Goal: Communication & Community: Answer question/provide support

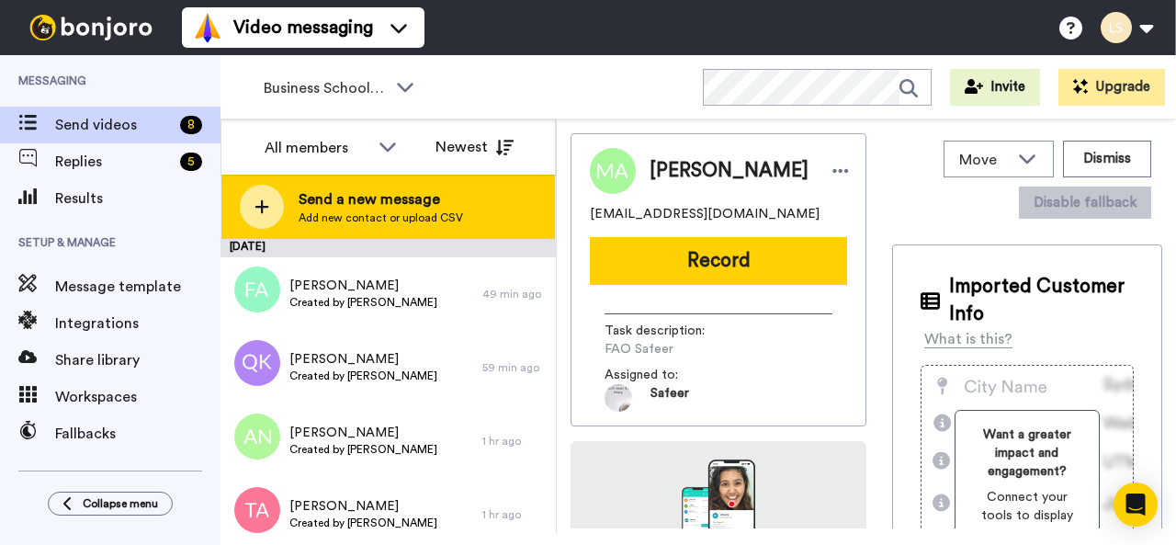
click at [243, 211] on div at bounding box center [262, 207] width 44 height 44
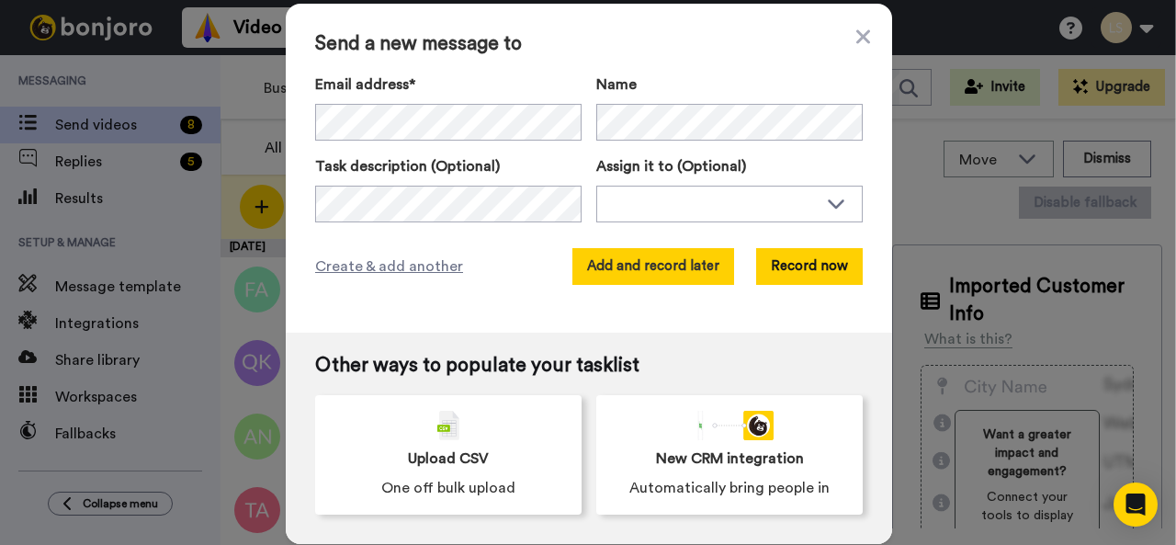
click at [630, 258] on button "Add and record later" at bounding box center [654, 266] width 162 height 37
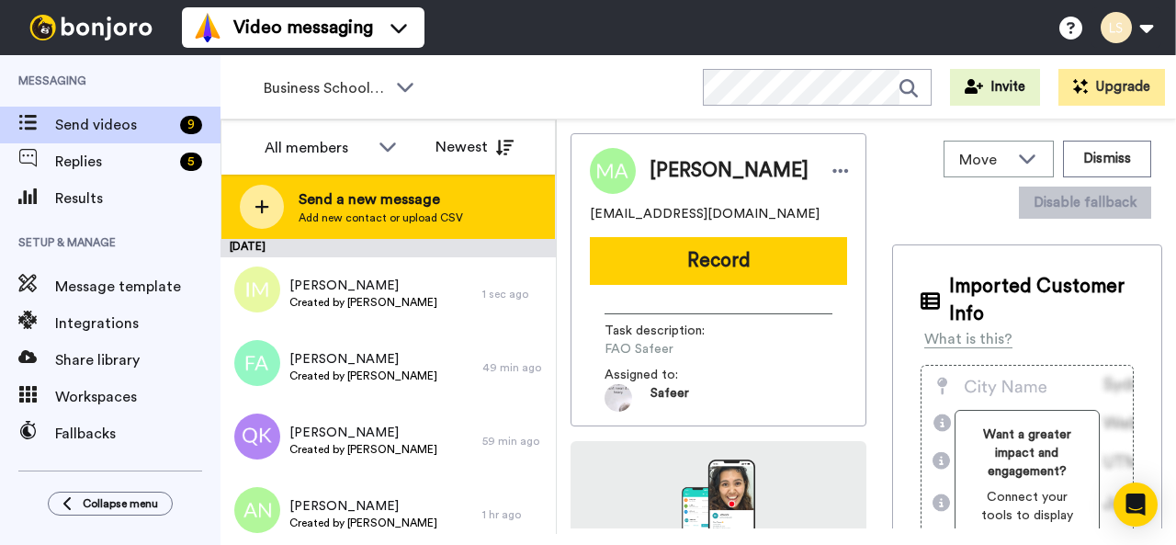
click at [267, 192] on div at bounding box center [262, 207] width 44 height 44
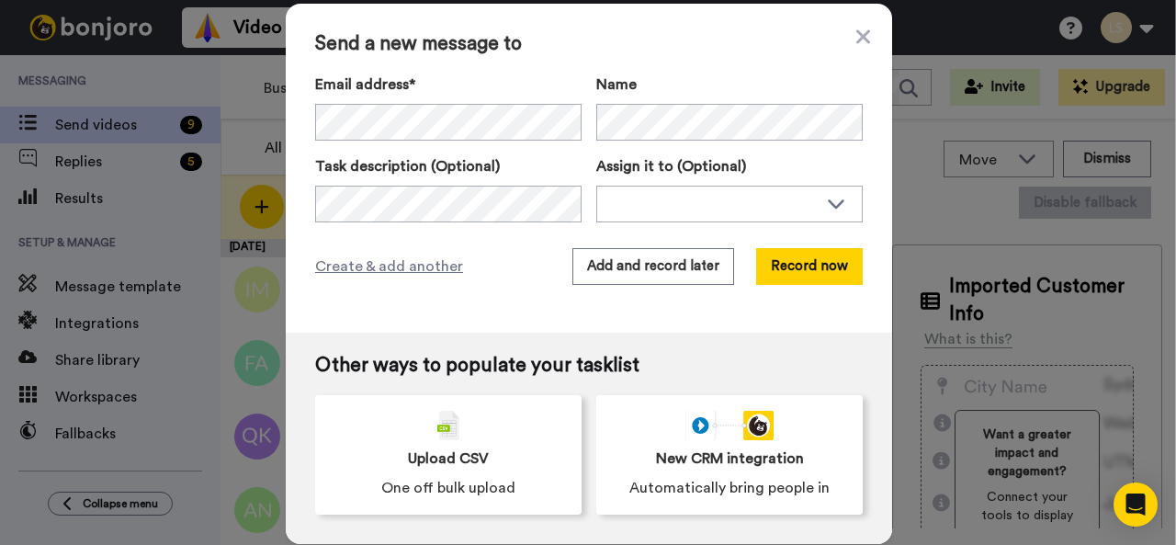
click at [727, 312] on div "Send a new message to Email address* Zari Chernev <tsvetozarchernev@gmail.com> …" at bounding box center [589, 168] width 607 height 329
click at [857, 30] on icon at bounding box center [864, 37] width 14 height 22
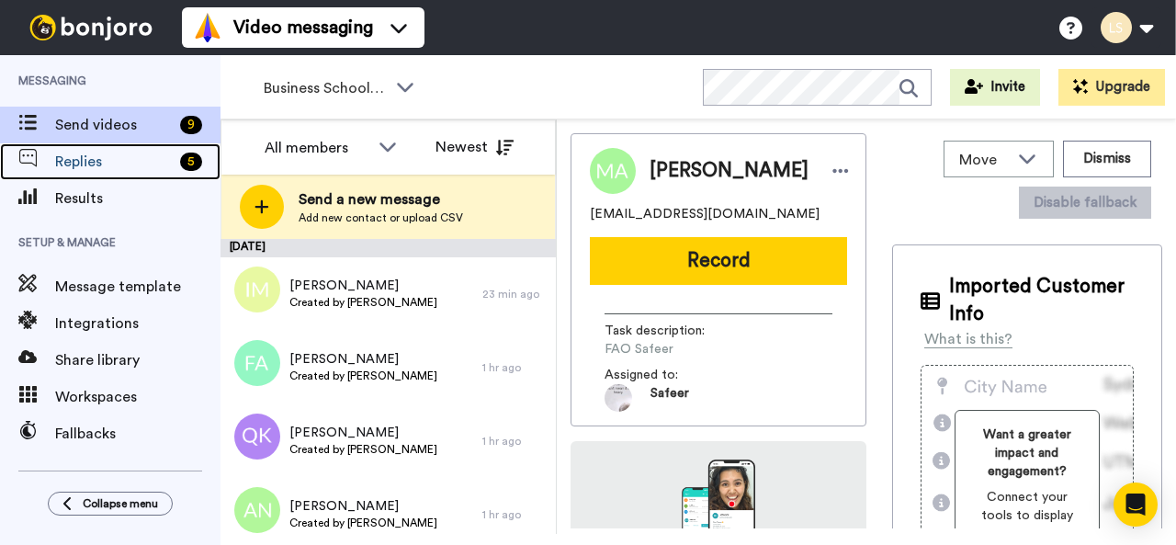
click at [123, 155] on span "Replies" at bounding box center [114, 162] width 118 height 22
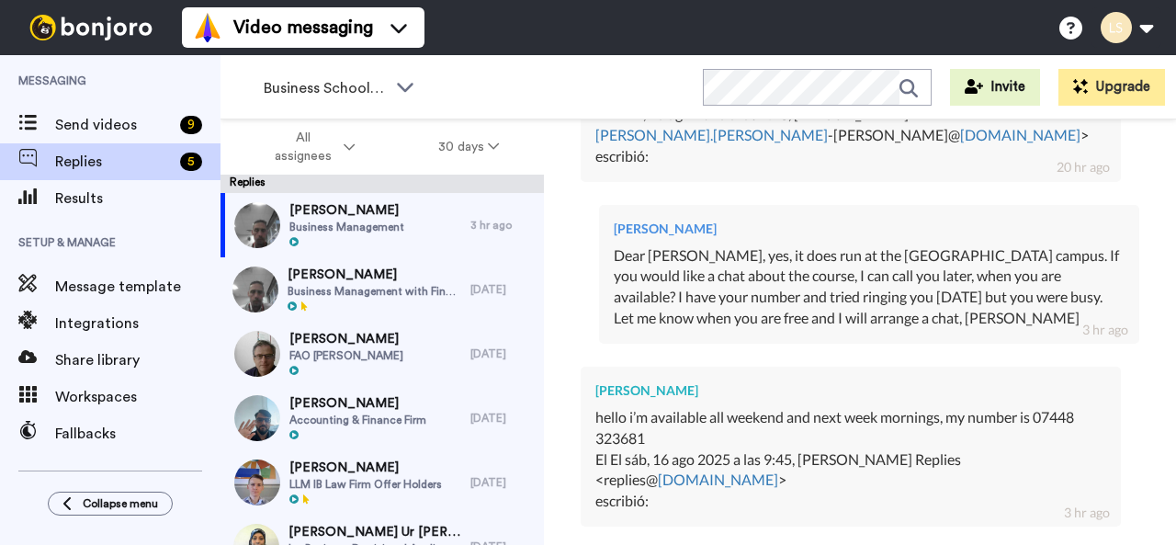
scroll to position [799, 0]
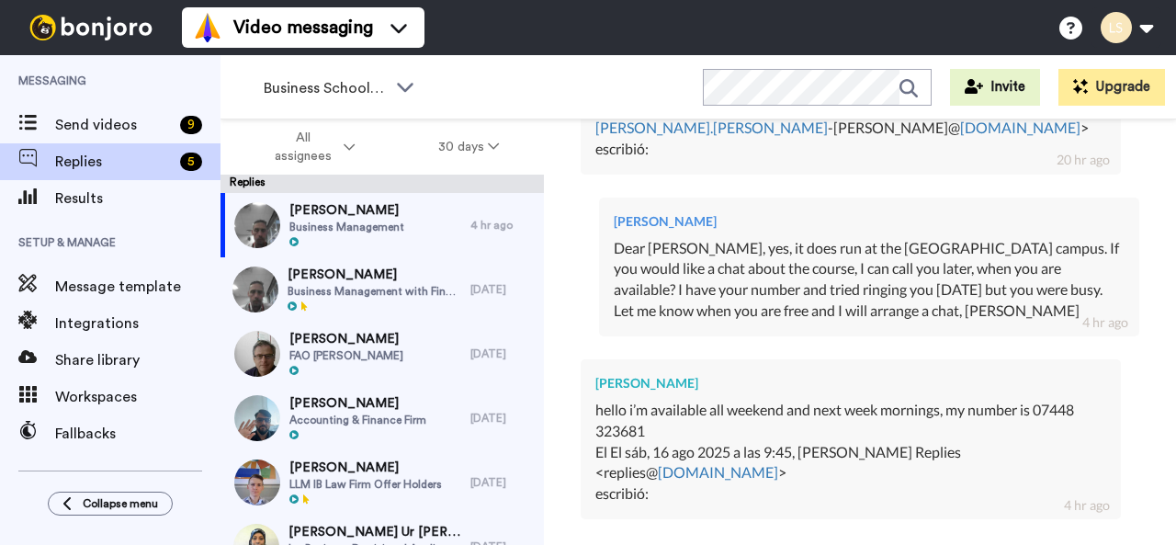
type textarea "x"
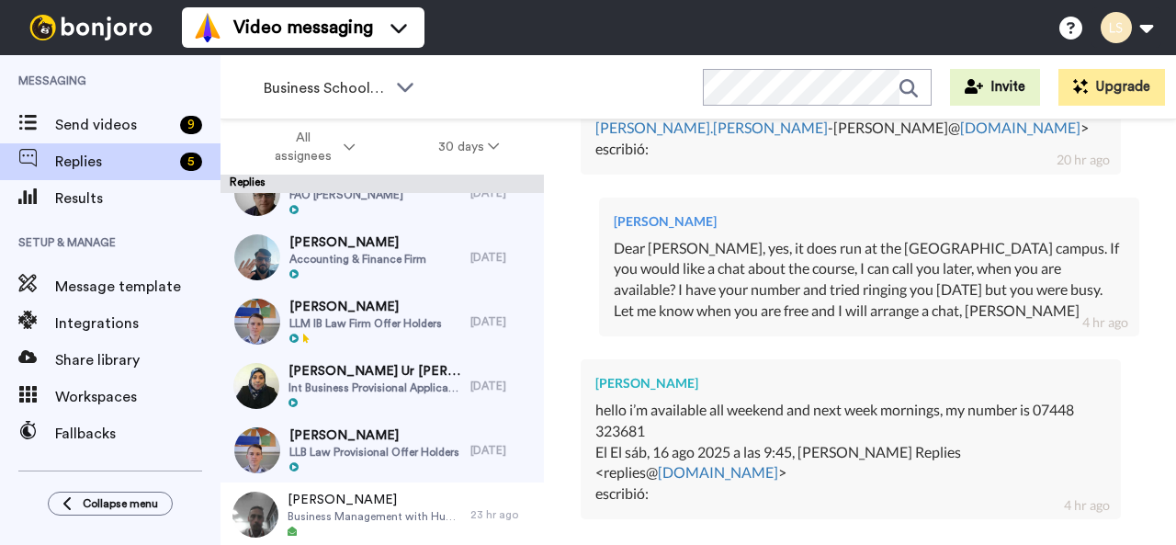
scroll to position [0, 0]
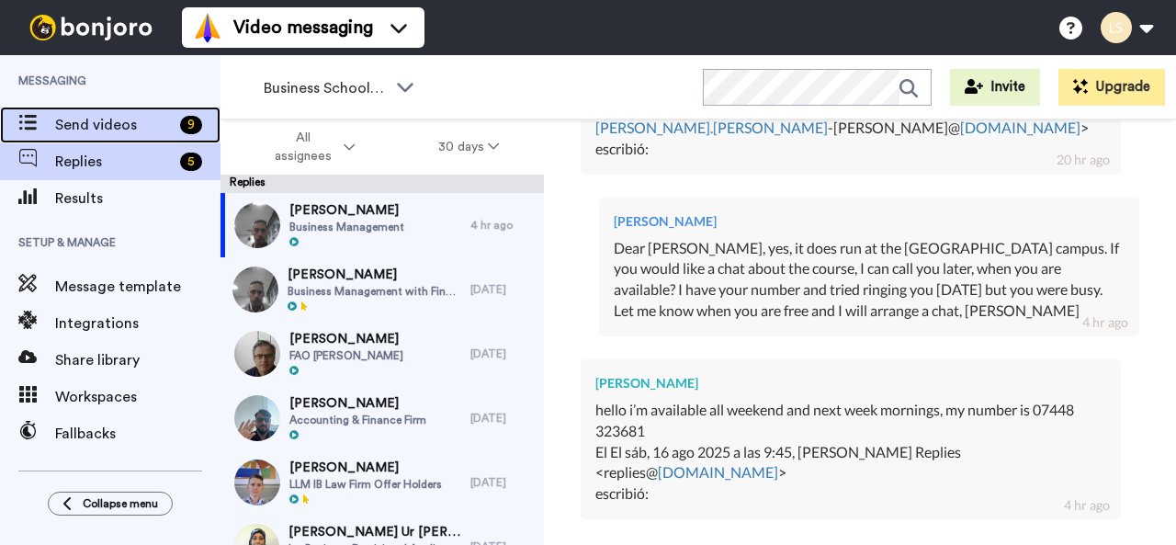
click at [77, 119] on span "Send videos" at bounding box center [114, 125] width 118 height 22
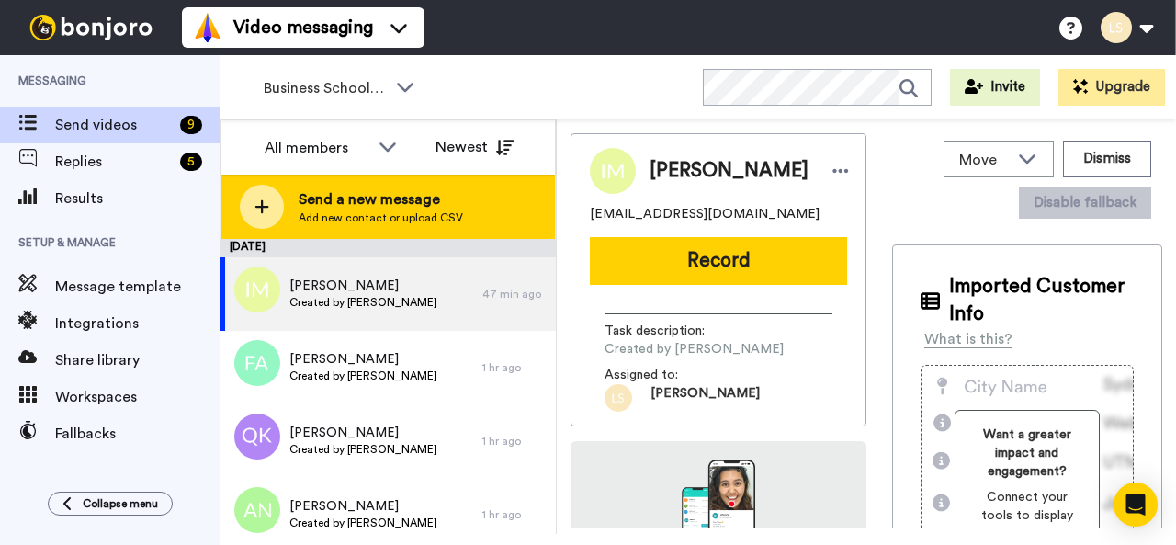
click at [262, 194] on div at bounding box center [262, 207] width 44 height 44
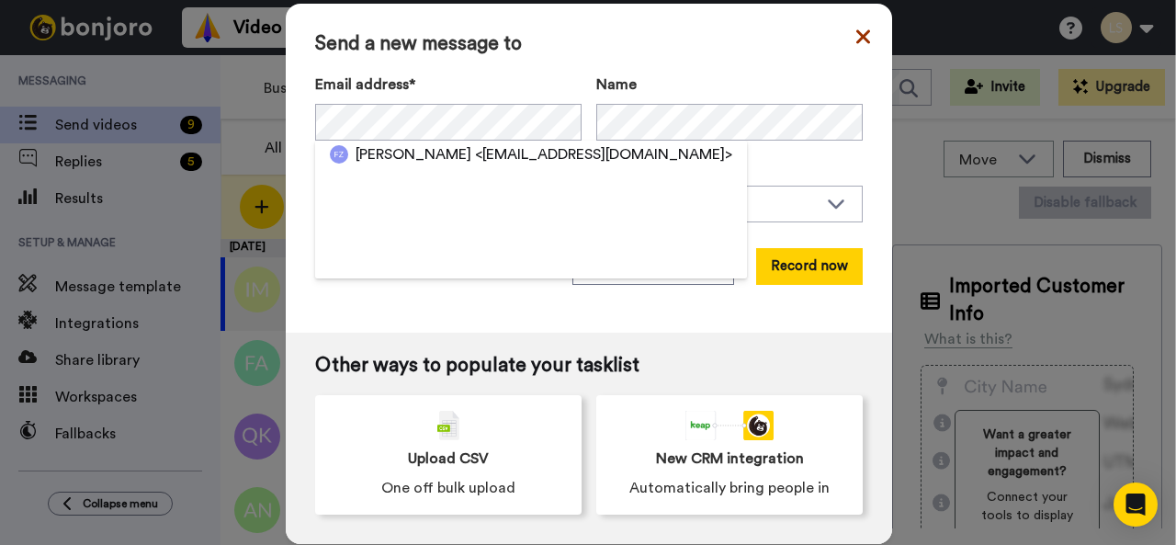
click at [857, 29] on icon at bounding box center [864, 37] width 14 height 22
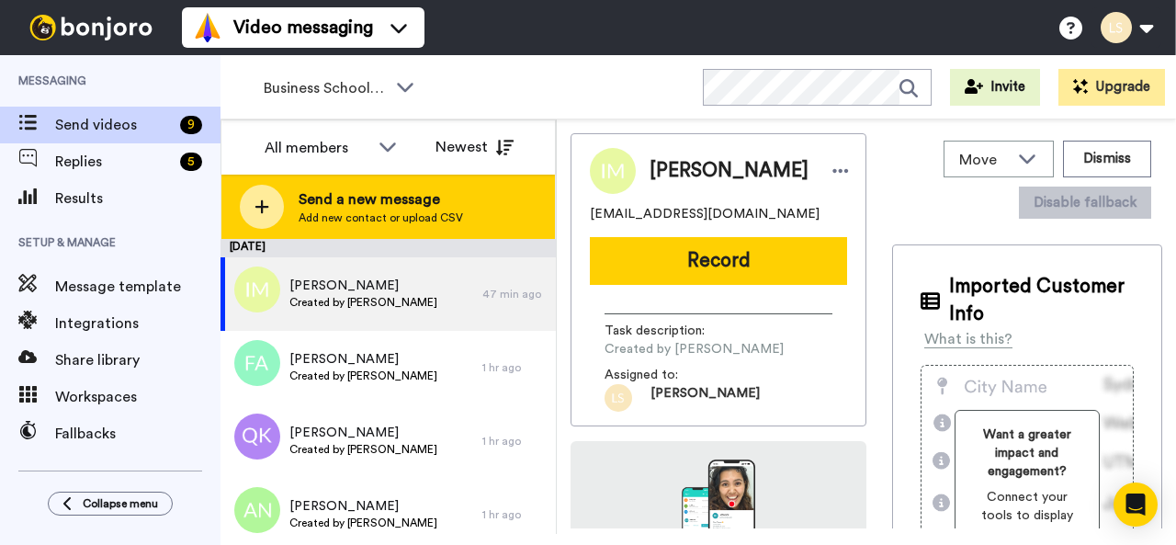
click at [267, 205] on icon at bounding box center [262, 207] width 15 height 17
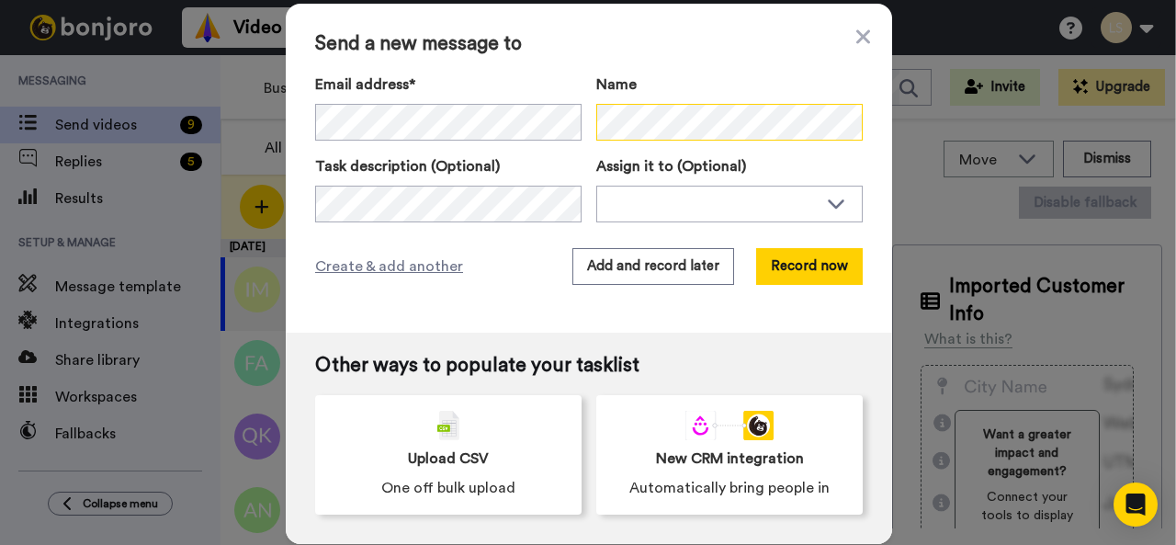
click at [586, 113] on div "Email address* Name" at bounding box center [589, 107] width 548 height 67
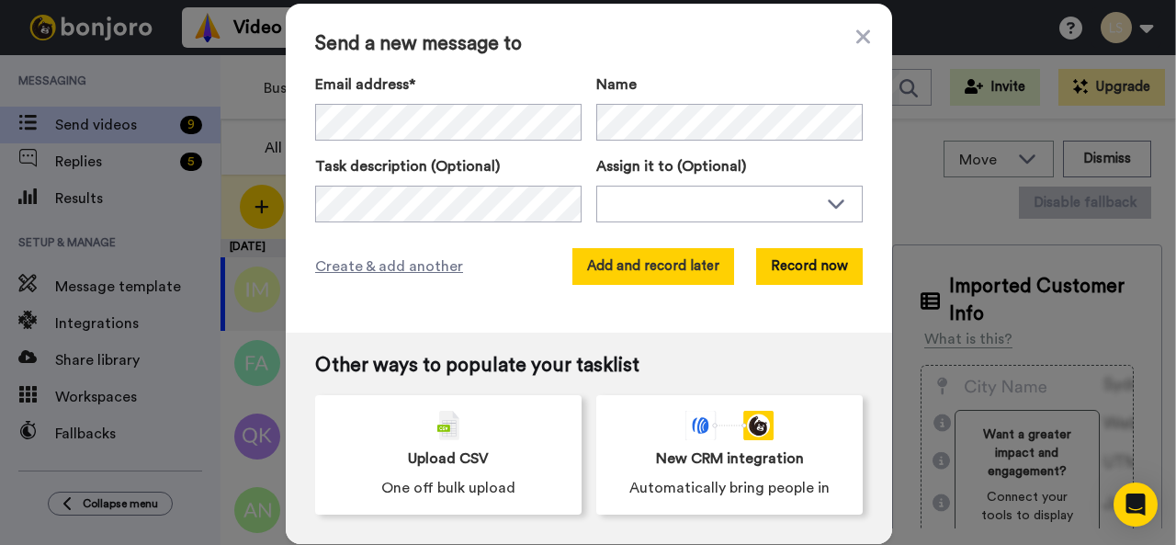
click at [702, 263] on button "Add and record later" at bounding box center [654, 266] width 162 height 37
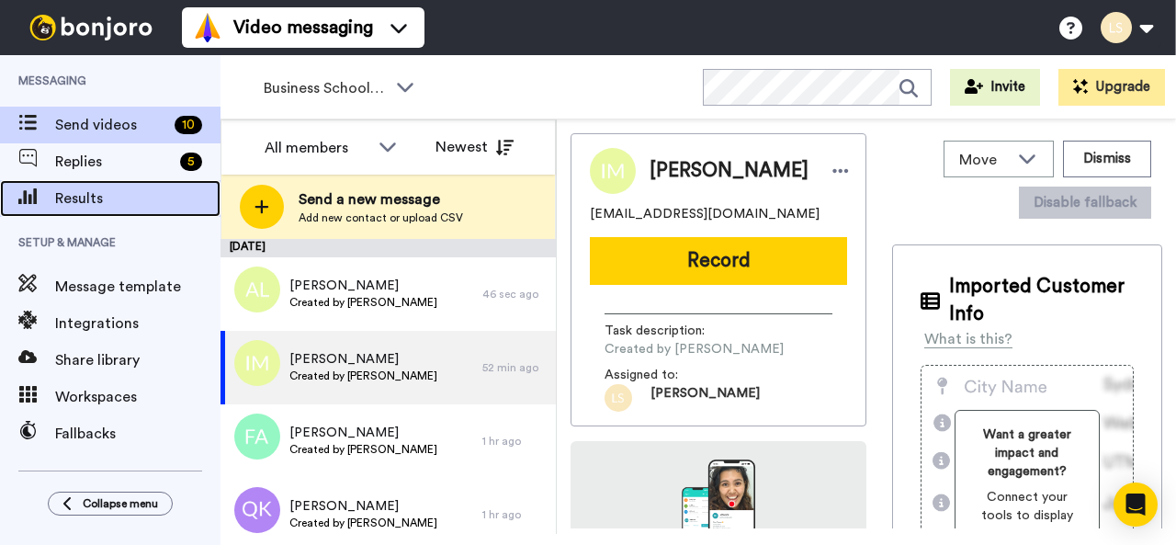
click at [108, 199] on span "Results" at bounding box center [137, 199] width 165 height 22
click at [124, 198] on span "Results" at bounding box center [137, 199] width 165 height 22
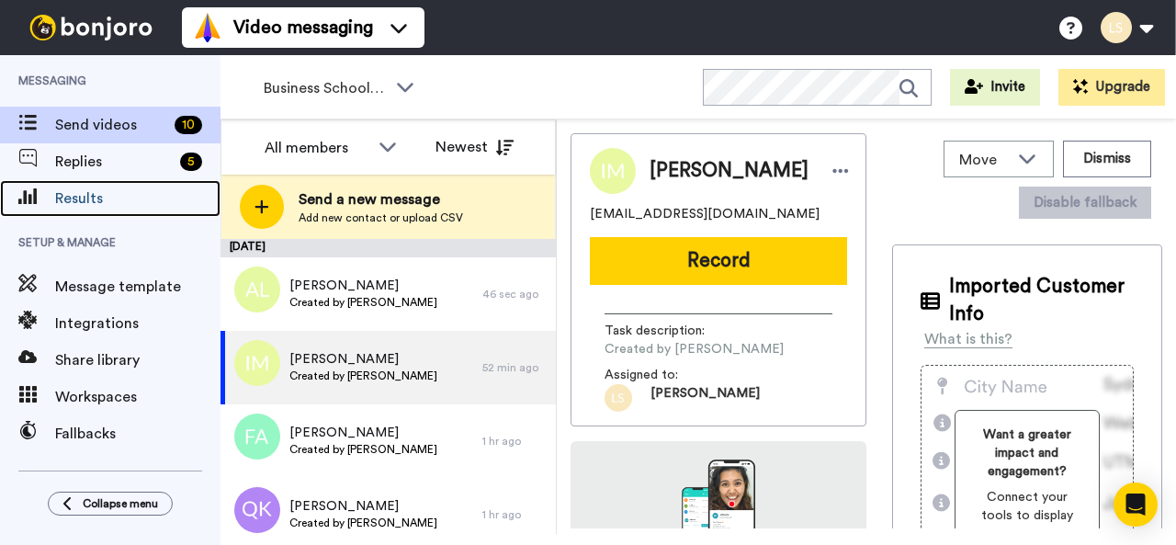
click at [124, 198] on span "Results" at bounding box center [137, 199] width 165 height 22
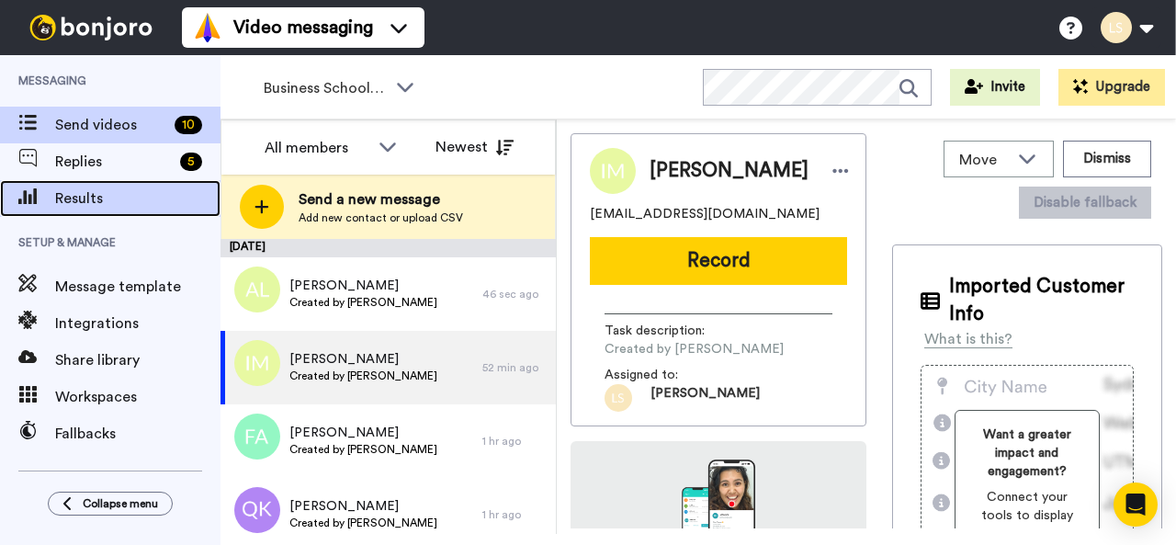
click at [124, 198] on span "Results" at bounding box center [137, 199] width 165 height 22
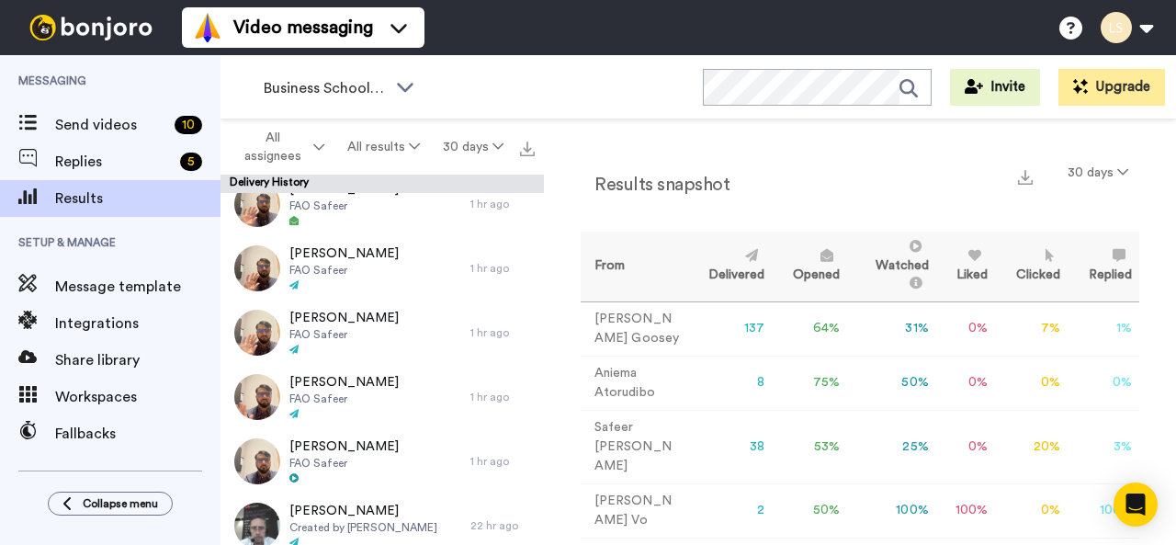
scroll to position [279, 0]
click at [322, 142] on icon at bounding box center [318, 147] width 11 height 13
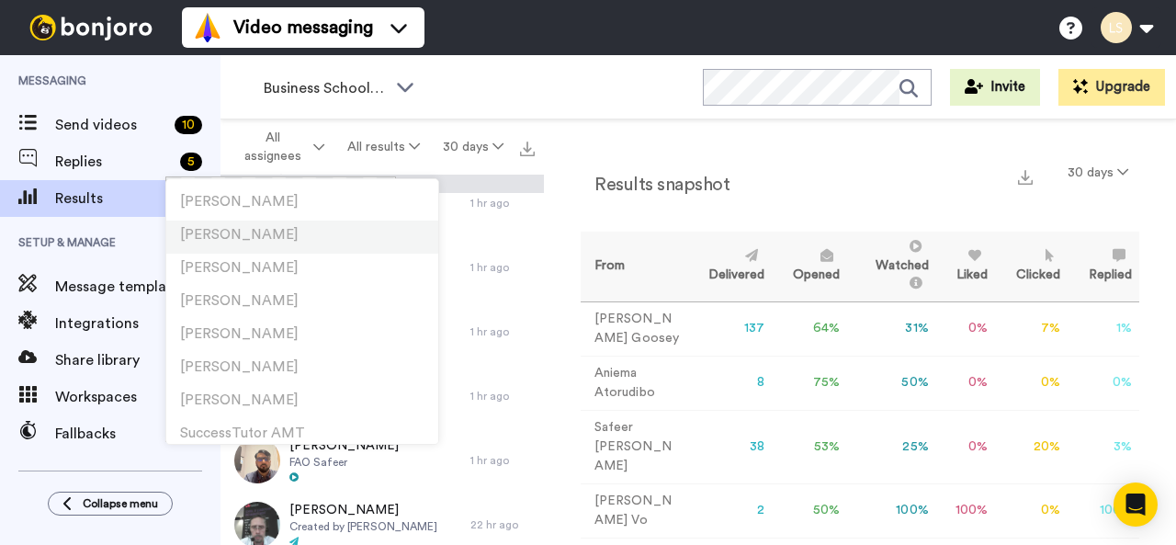
scroll to position [0, 0]
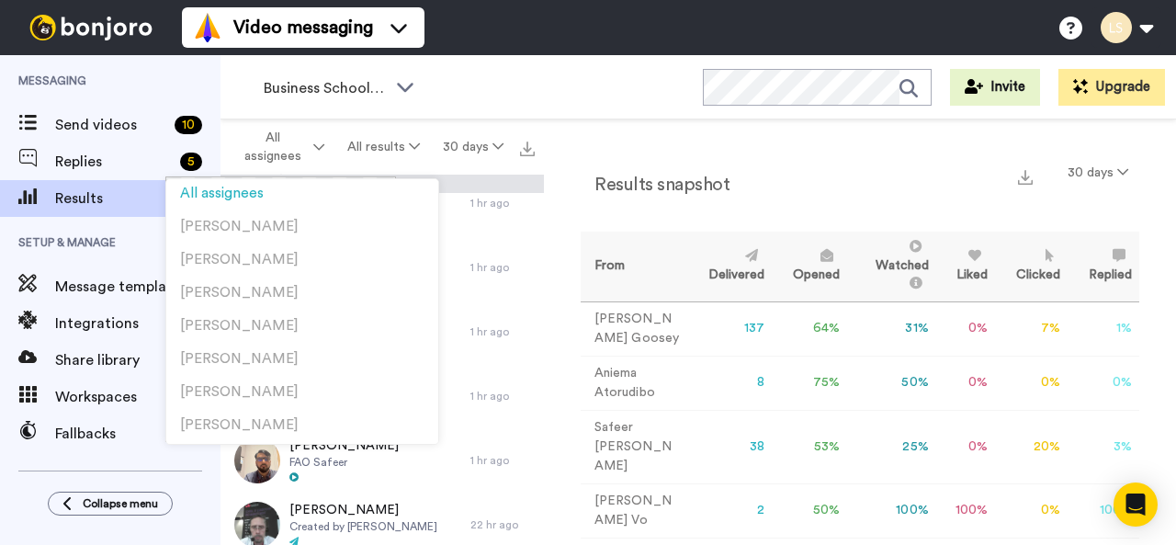
click at [549, 92] on div "Business School 2025 WORKSPACES View all All Lead Conversion Business School 20…" at bounding box center [699, 87] width 956 height 64
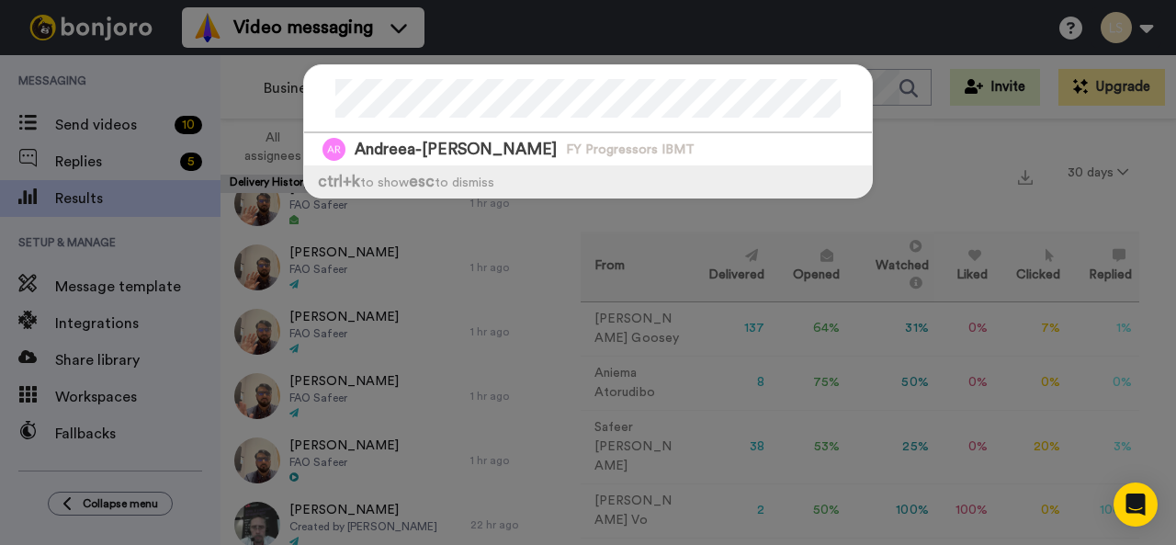
click at [941, 174] on div "Andreea-Diana Rusu FY Progressors IBMT ctrl +k to show esc to dismiss" at bounding box center [588, 272] width 1176 height 545
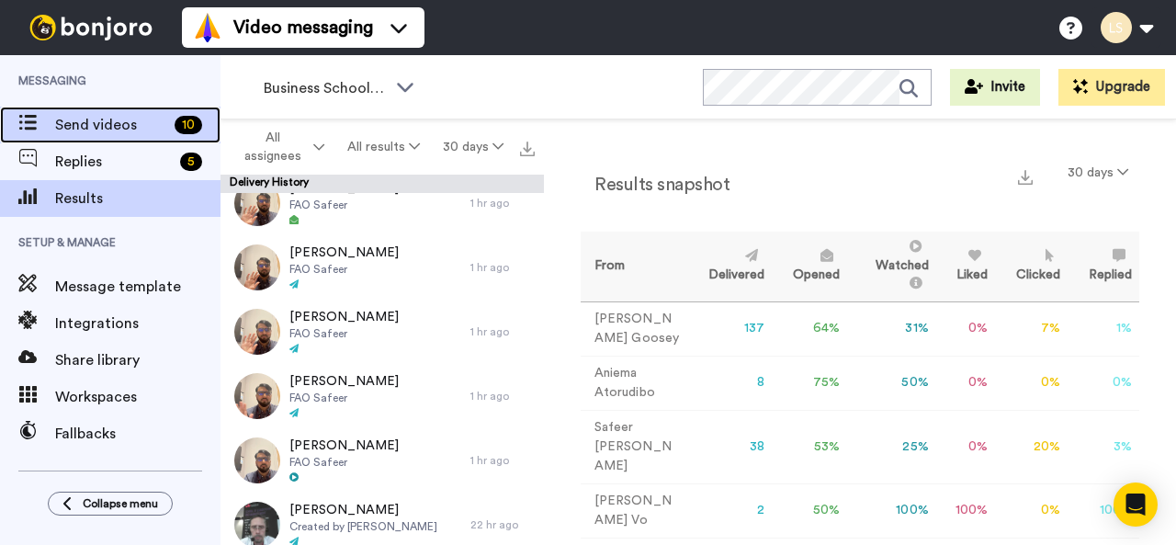
click at [108, 122] on span "Send videos" at bounding box center [111, 125] width 112 height 22
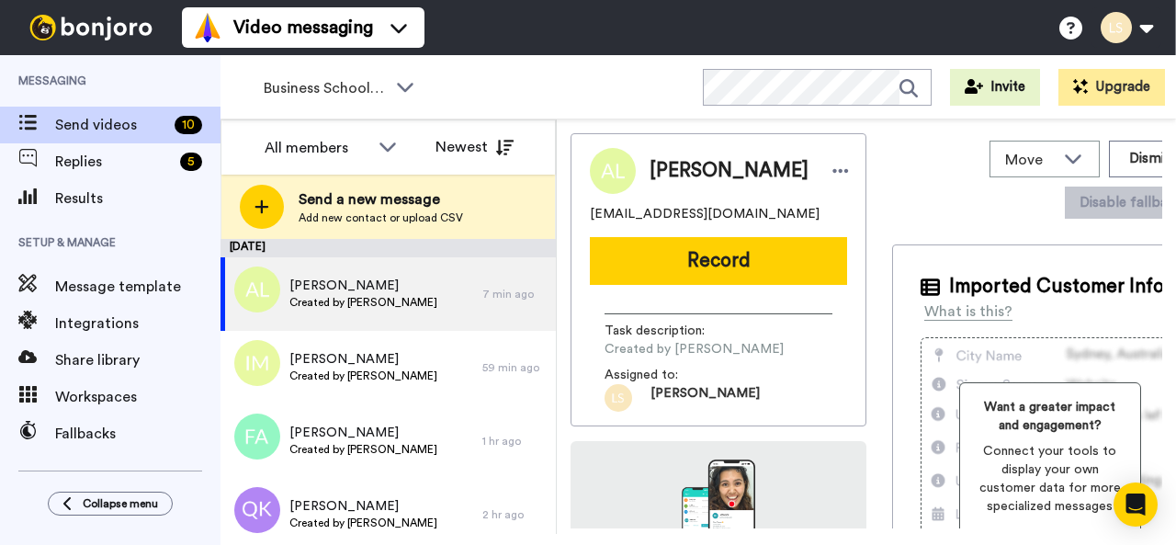
click at [270, 204] on div at bounding box center [262, 207] width 44 height 44
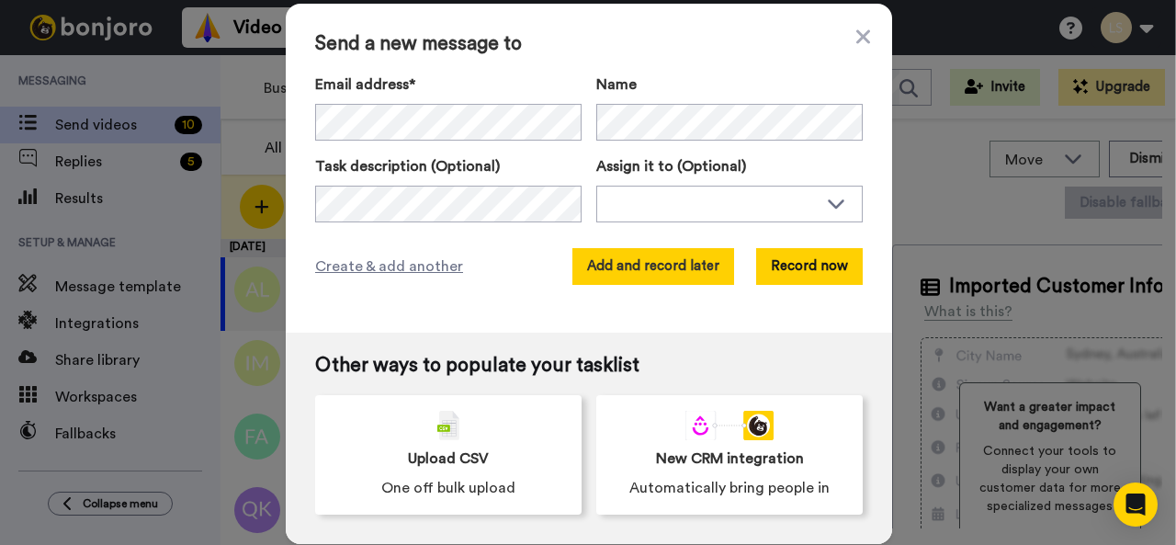
click at [654, 264] on button "Add and record later" at bounding box center [654, 266] width 162 height 37
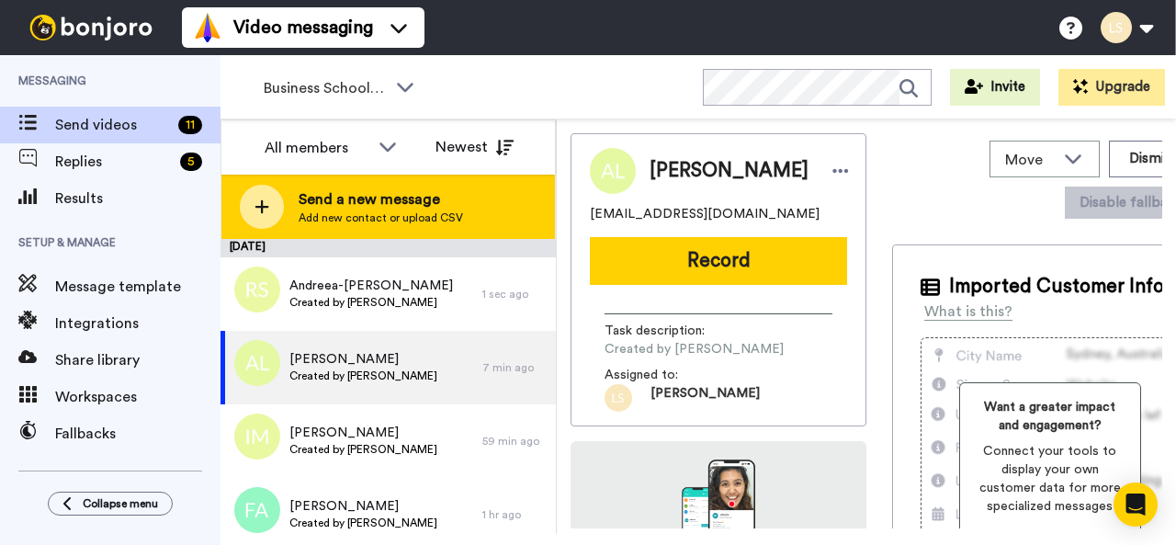
click at [341, 195] on span "Send a new message" at bounding box center [381, 199] width 165 height 22
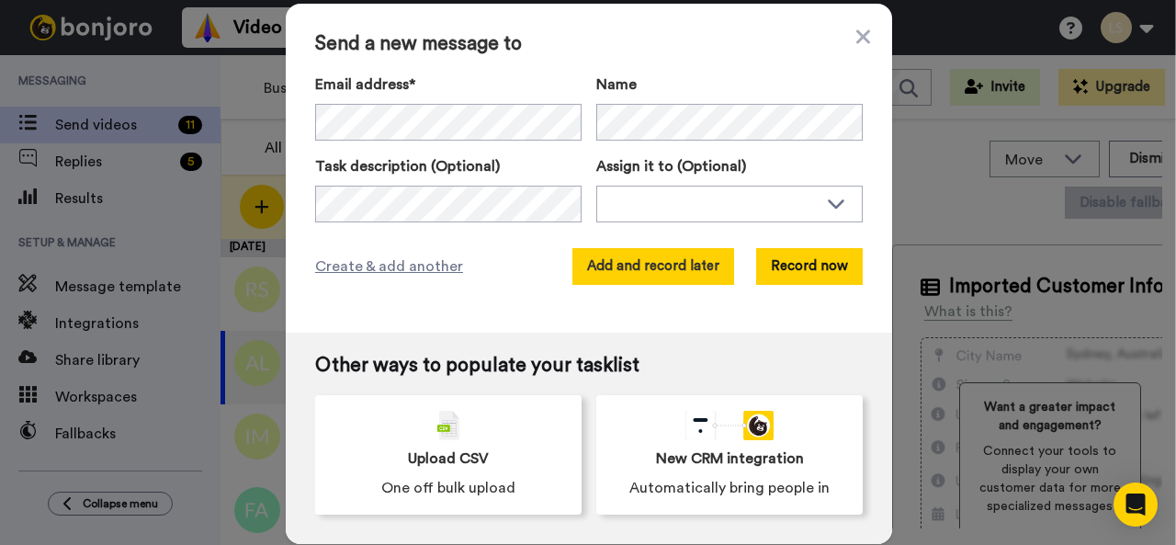
click at [632, 256] on button "Add and record later" at bounding box center [654, 266] width 162 height 37
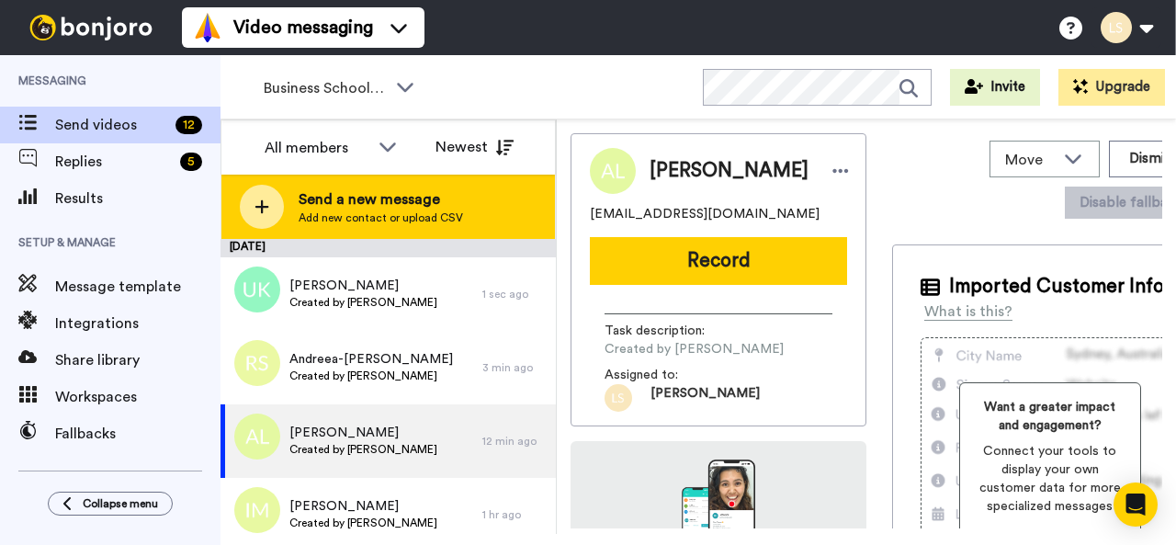
click at [339, 198] on span "Send a new message" at bounding box center [381, 199] width 165 height 22
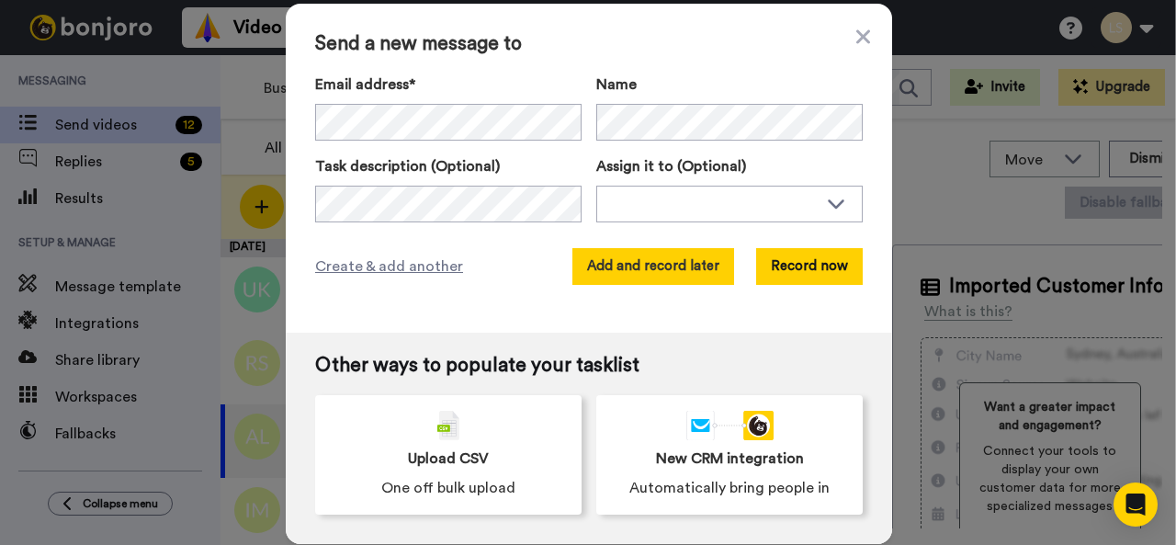
click at [676, 262] on button "Add and record later" at bounding box center [654, 266] width 162 height 37
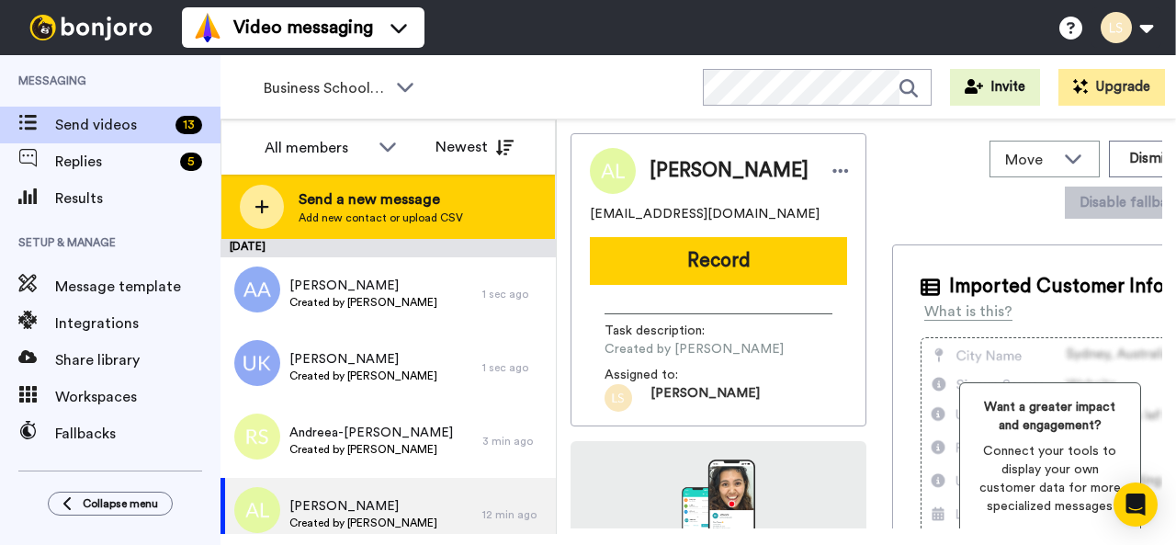
click at [275, 199] on div at bounding box center [262, 207] width 44 height 44
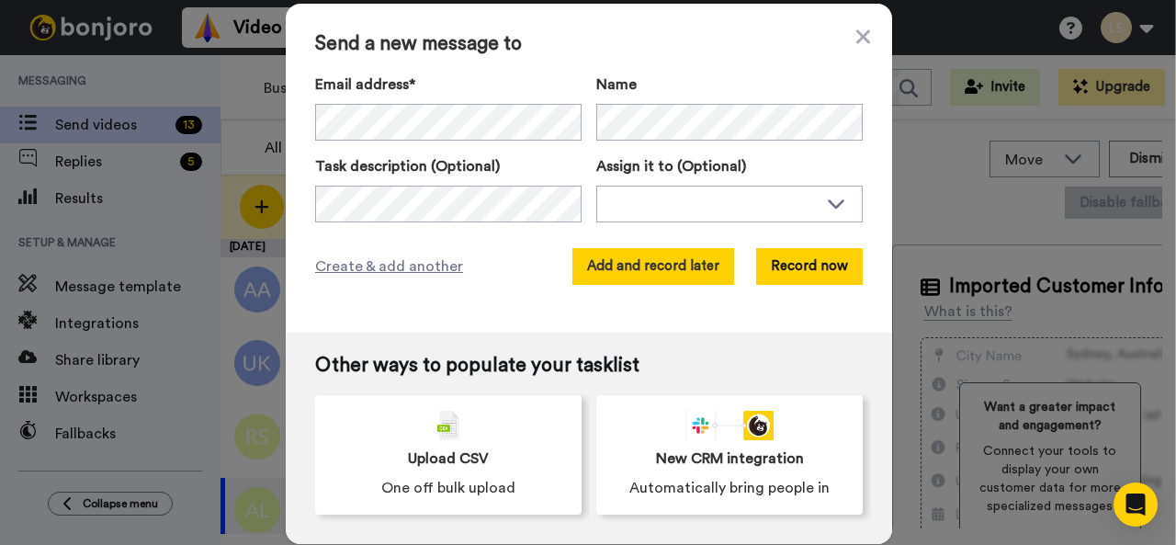
click at [665, 265] on button "Add and record later" at bounding box center [654, 266] width 162 height 37
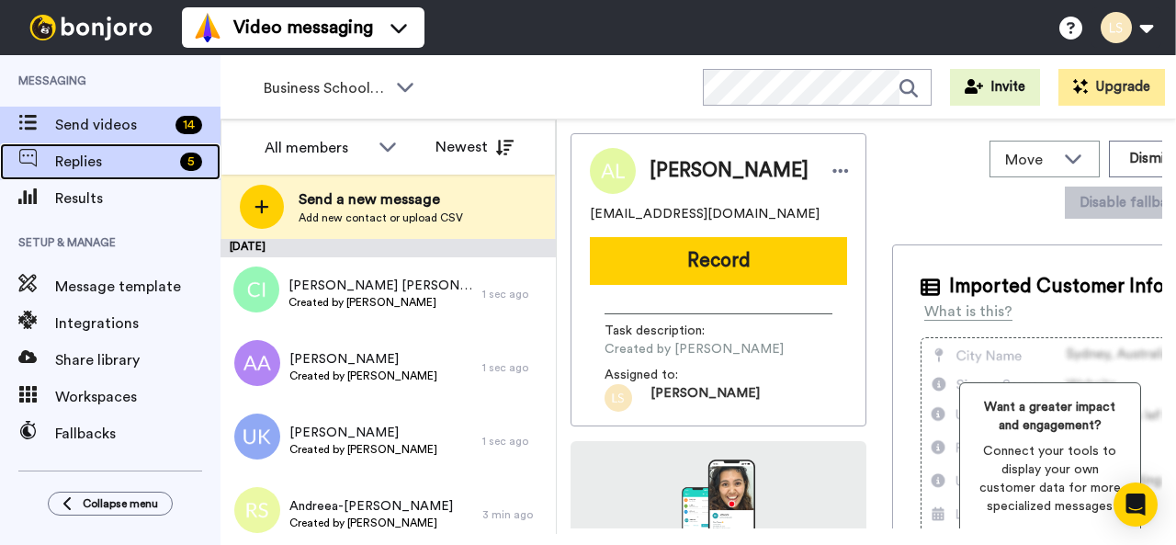
click at [96, 158] on span "Replies" at bounding box center [114, 162] width 118 height 22
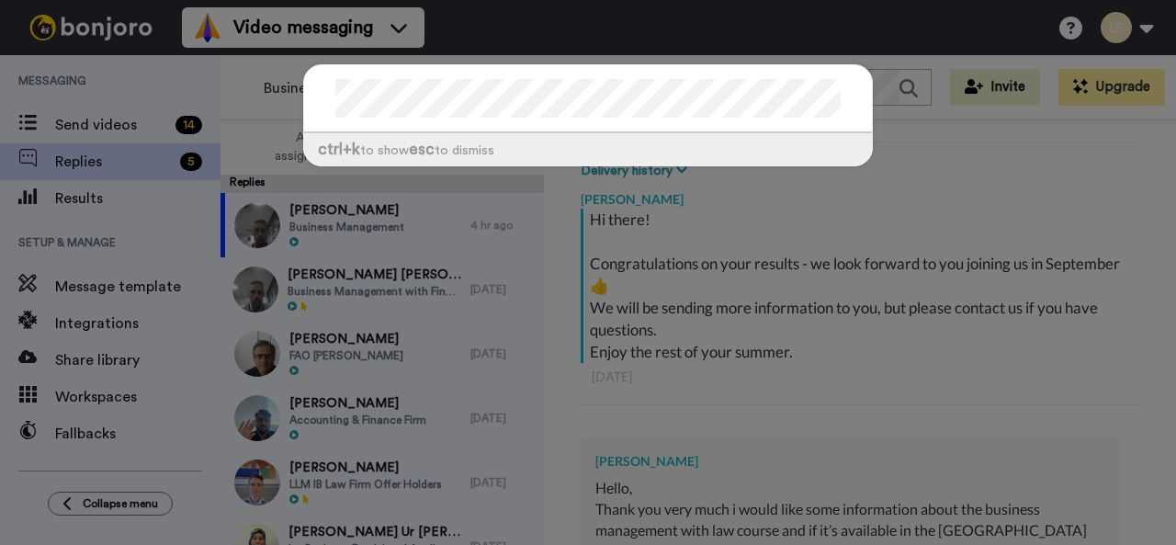
type textarea "x"
click at [325, 104] on div at bounding box center [588, 99] width 568 height 68
click at [942, 163] on div "ctrl +k to show esc to dismiss" at bounding box center [588, 272] width 1176 height 545
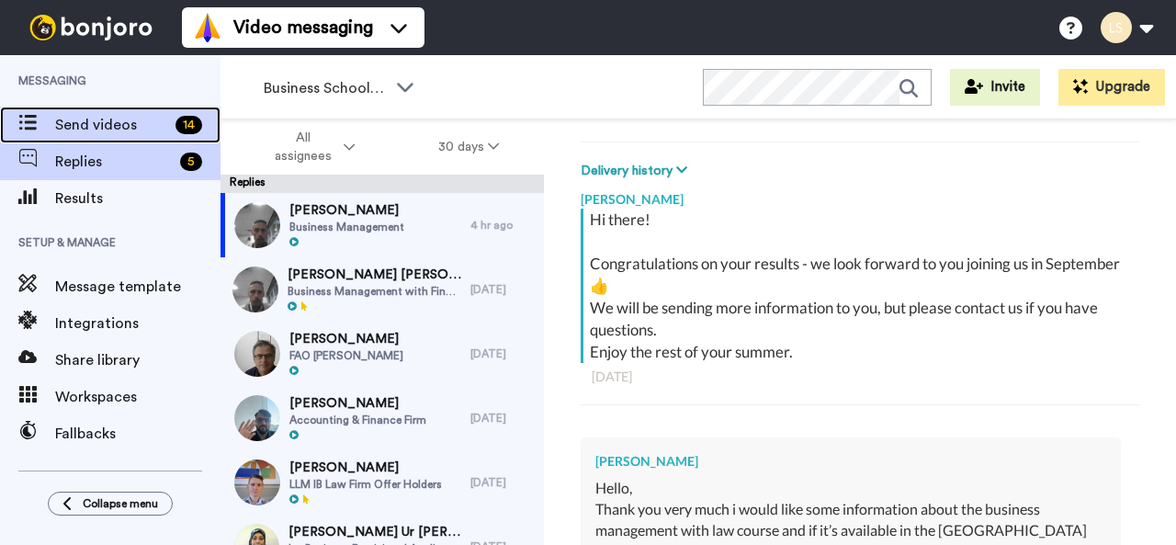
click at [98, 116] on span "Send videos" at bounding box center [111, 125] width 113 height 22
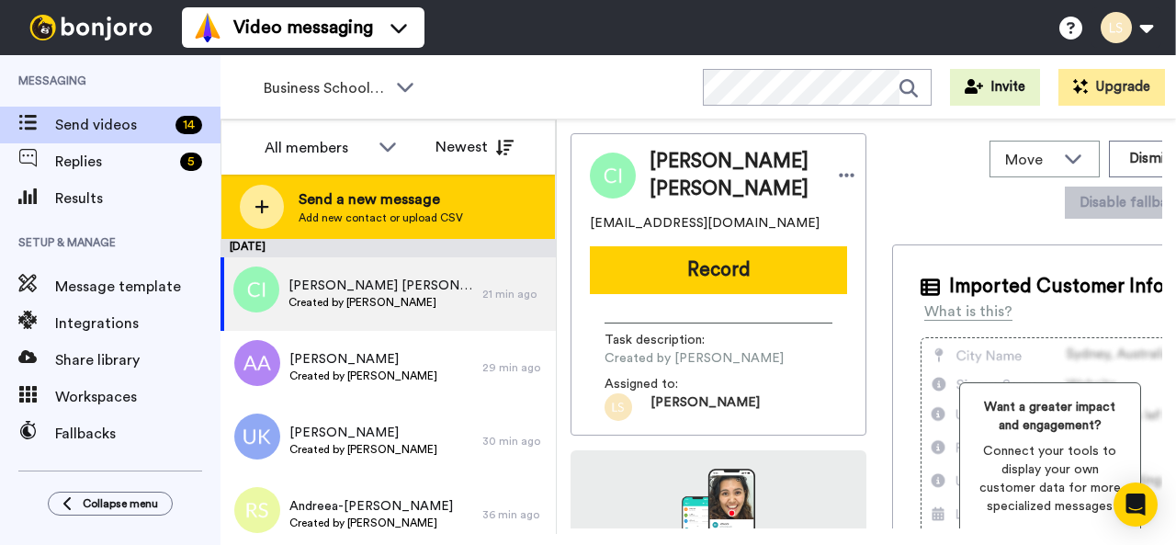
click at [259, 198] on div at bounding box center [262, 207] width 44 height 44
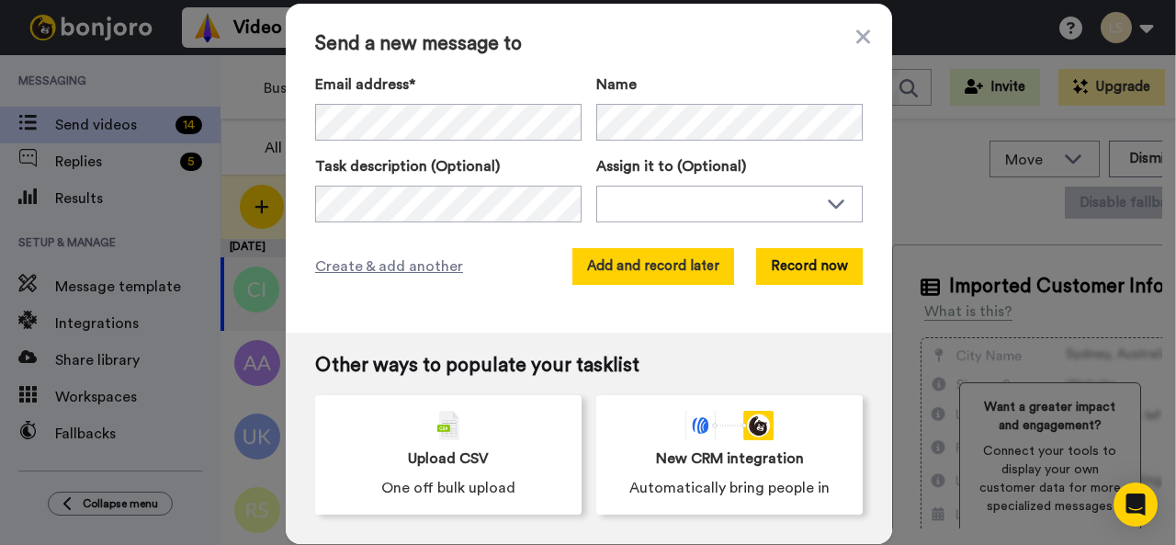
click at [660, 264] on button "Add and record later" at bounding box center [654, 266] width 162 height 37
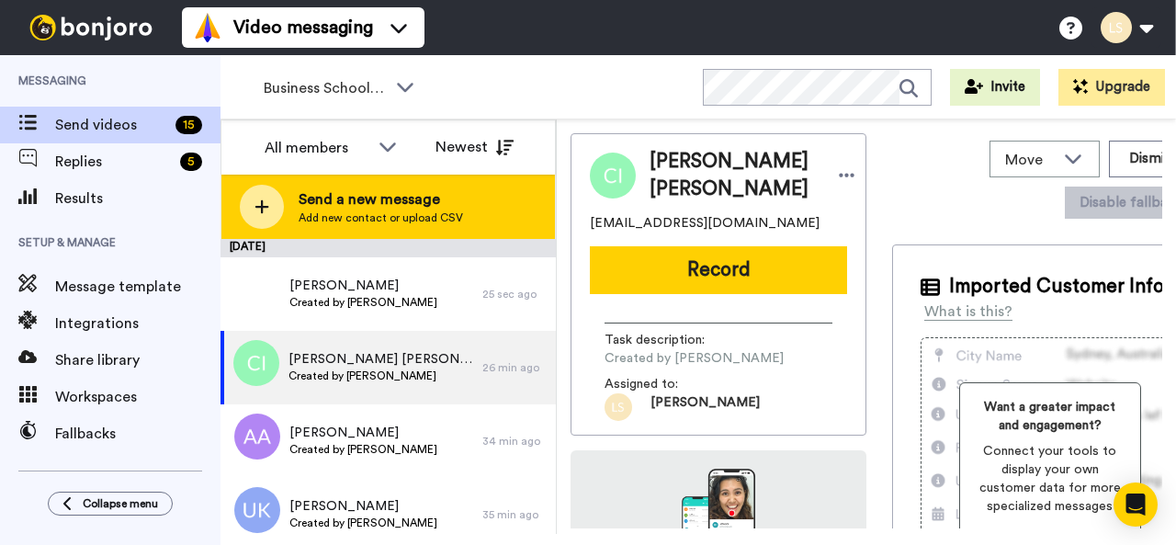
click at [268, 210] on div at bounding box center [262, 207] width 44 height 44
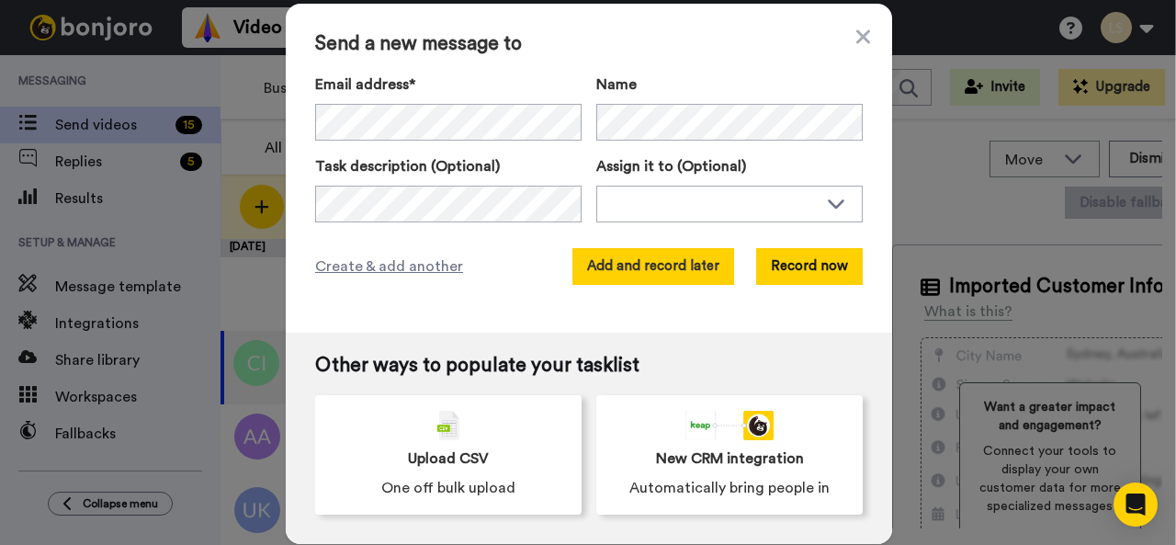
click at [665, 256] on button "Add and record later" at bounding box center [654, 266] width 162 height 37
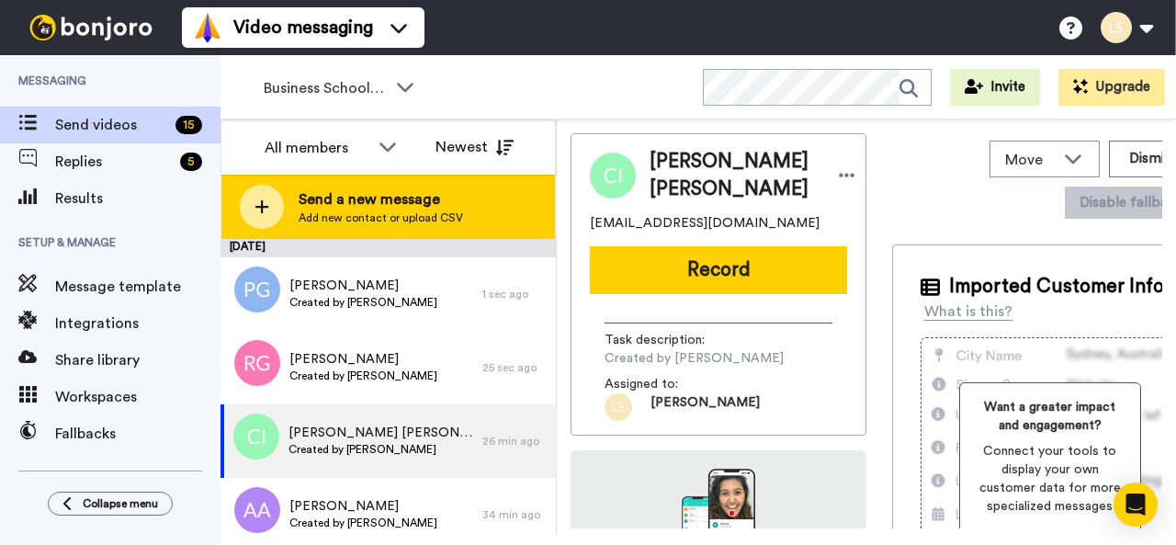
click at [265, 207] on icon at bounding box center [263, 207] width 14 height 14
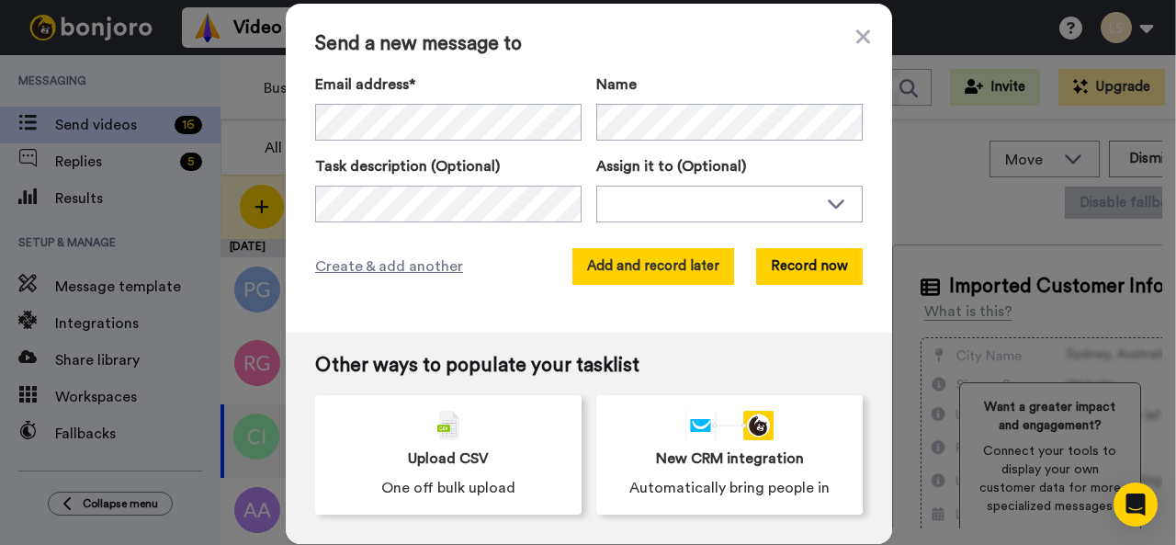
click at [648, 264] on button "Add and record later" at bounding box center [654, 266] width 162 height 37
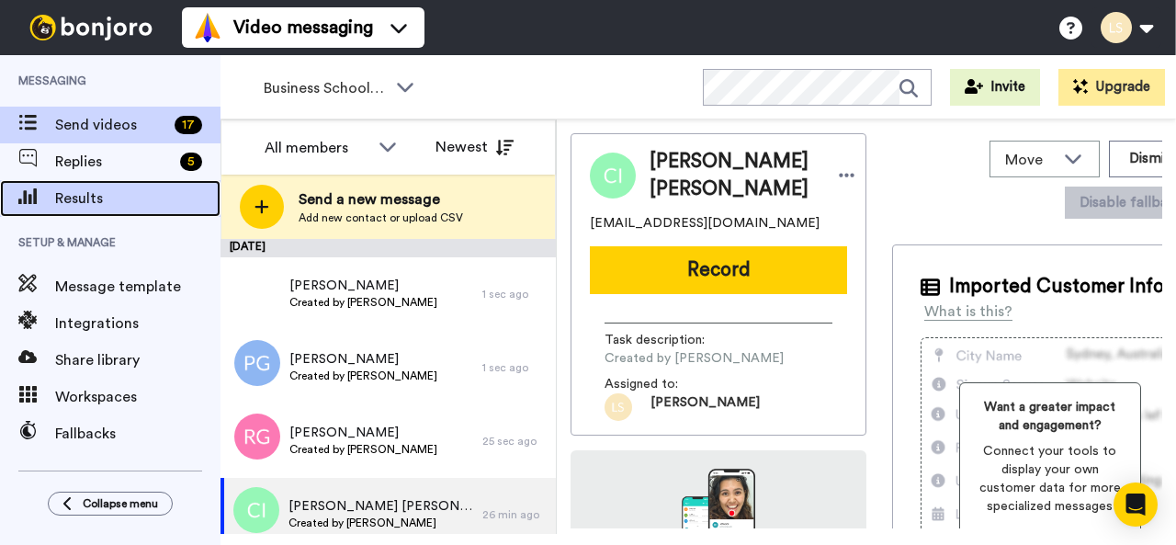
click at [118, 188] on span "Results" at bounding box center [137, 199] width 165 height 22
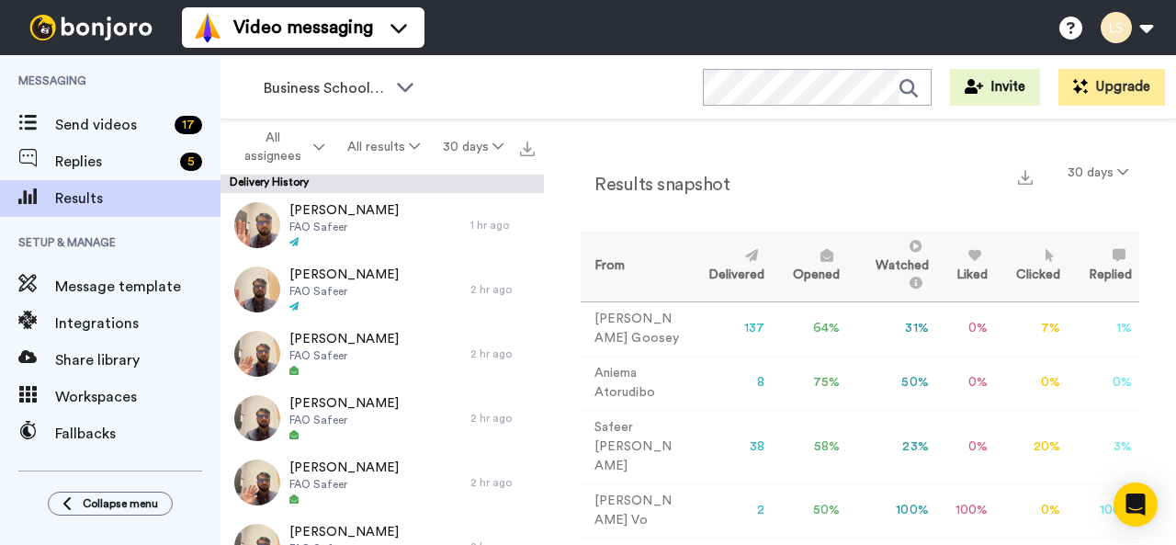
scroll to position [158, 0]
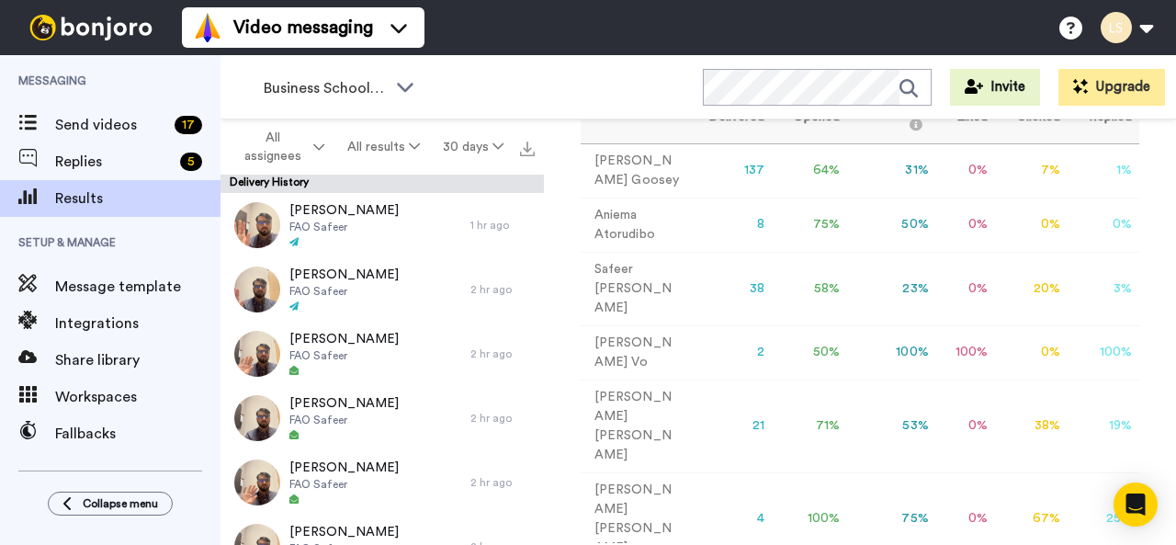
click at [621, 416] on td "Lee Smith-Dennis" at bounding box center [635, 426] width 108 height 93
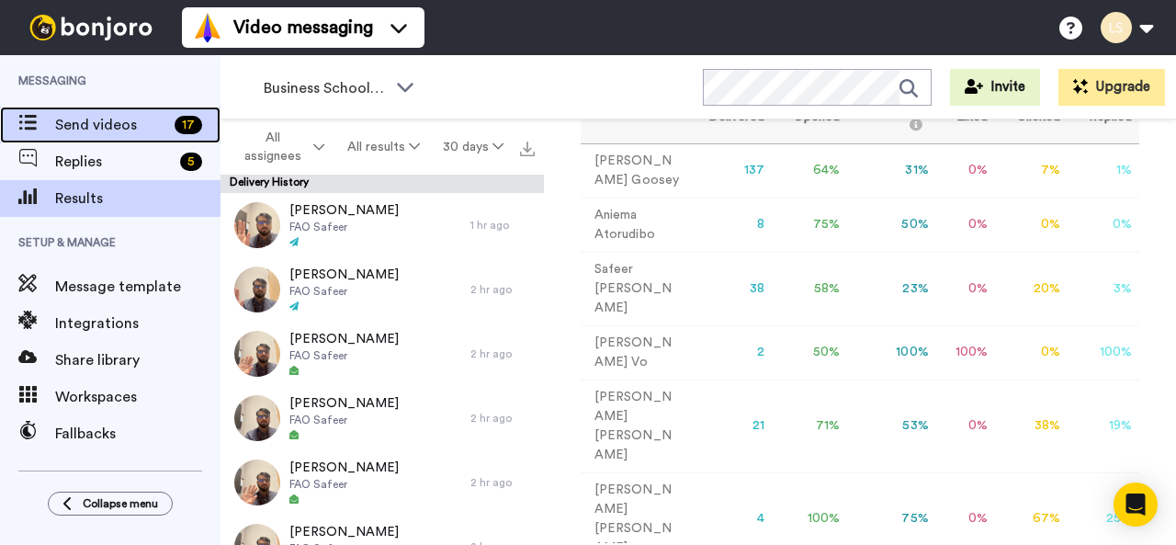
click at [109, 122] on span "Send videos" at bounding box center [111, 125] width 112 height 22
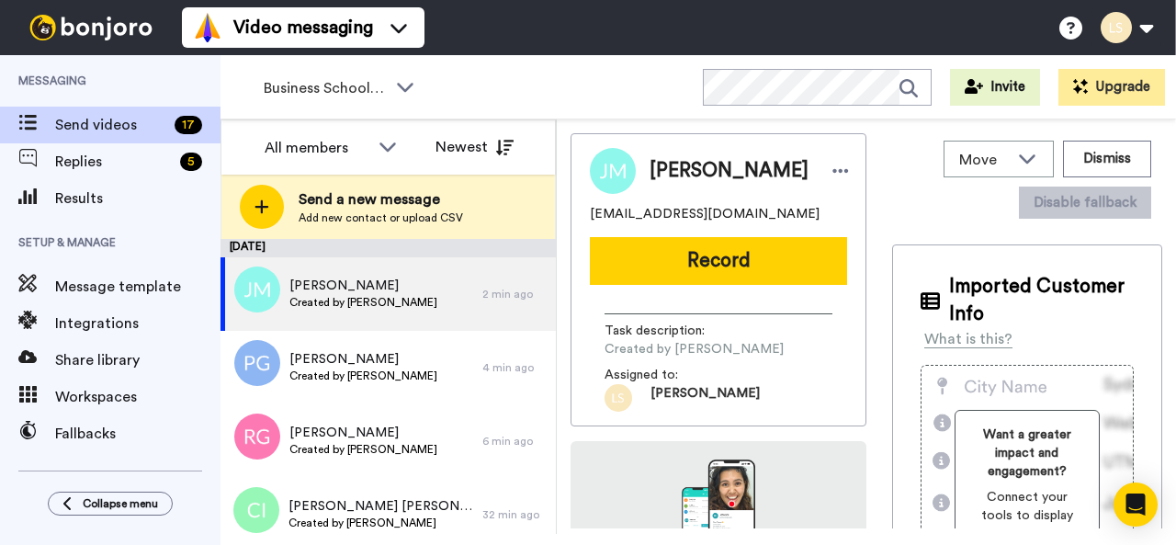
click at [278, 209] on div at bounding box center [262, 207] width 44 height 44
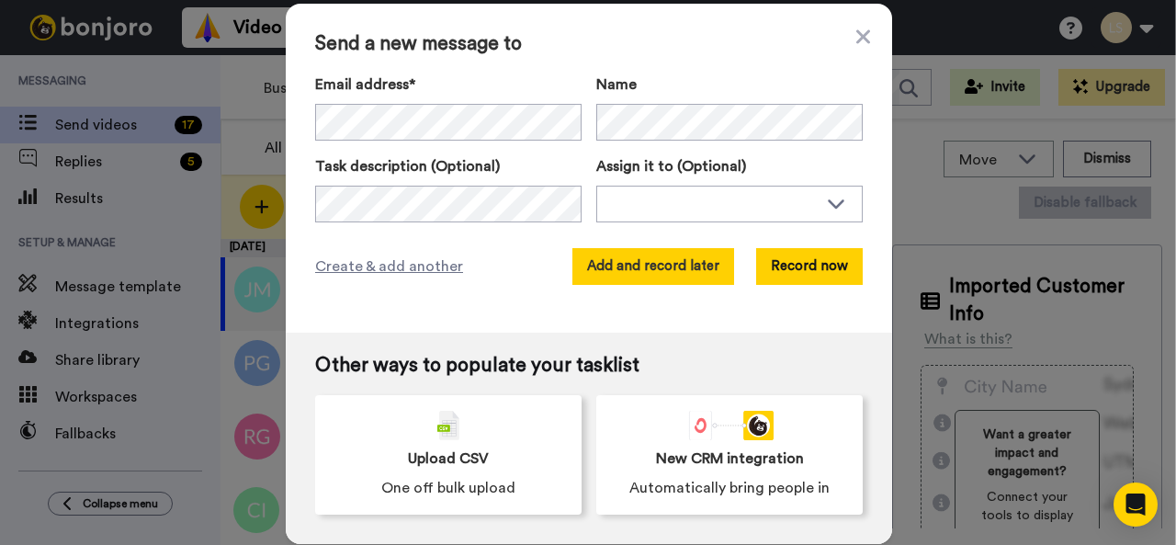
click at [652, 262] on button "Add and record later" at bounding box center [654, 266] width 162 height 37
